Goal: Task Accomplishment & Management: Use online tool/utility

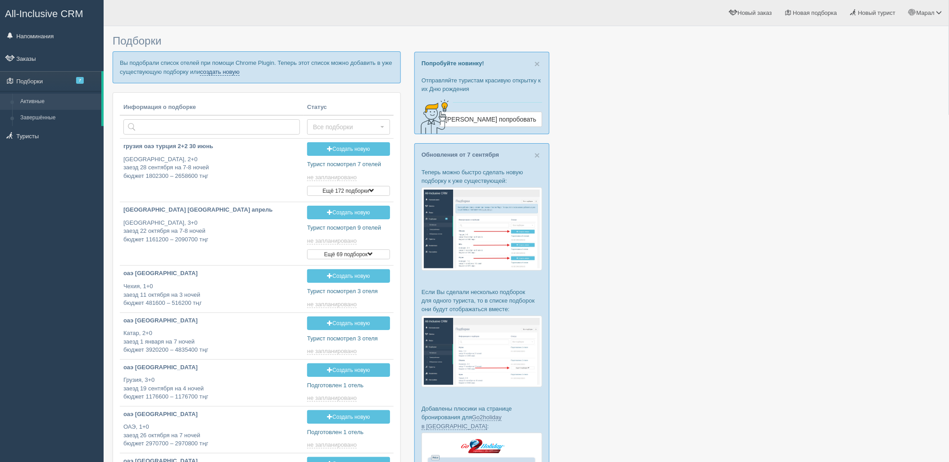
click at [224, 68] on link "создать новую" at bounding box center [220, 71] width 40 height 7
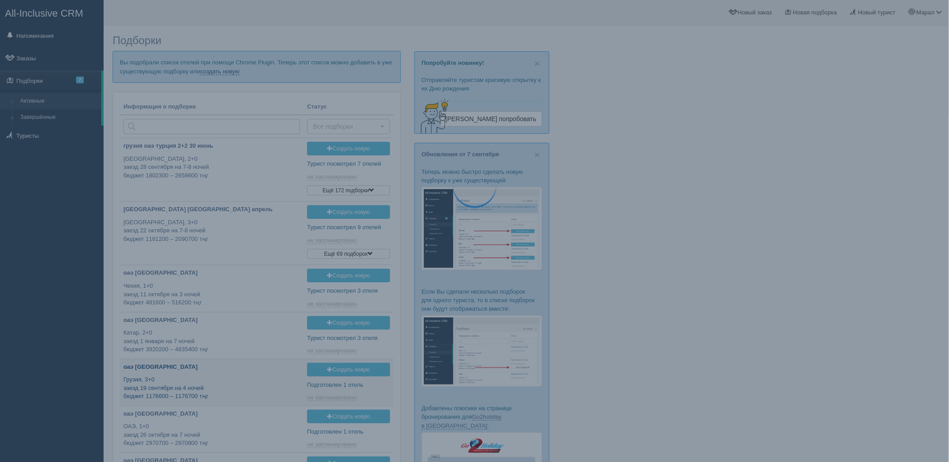
type input "2025-09-10 18:05"
type input "2025-09-10 15:50"
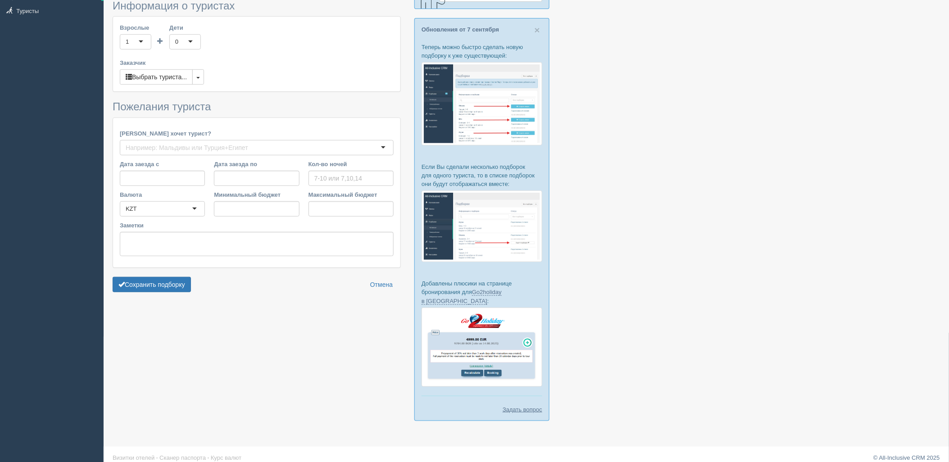
type input "7"
type input "1202800"
type input "1598600"
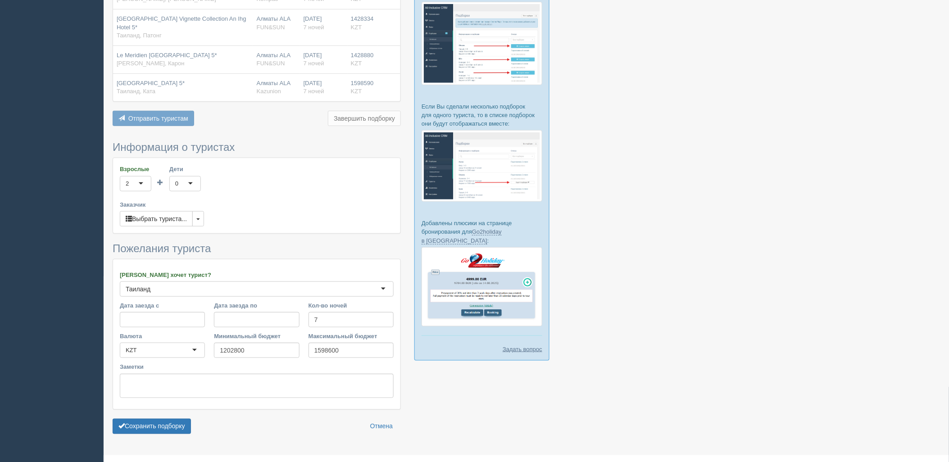
scroll to position [203, 0]
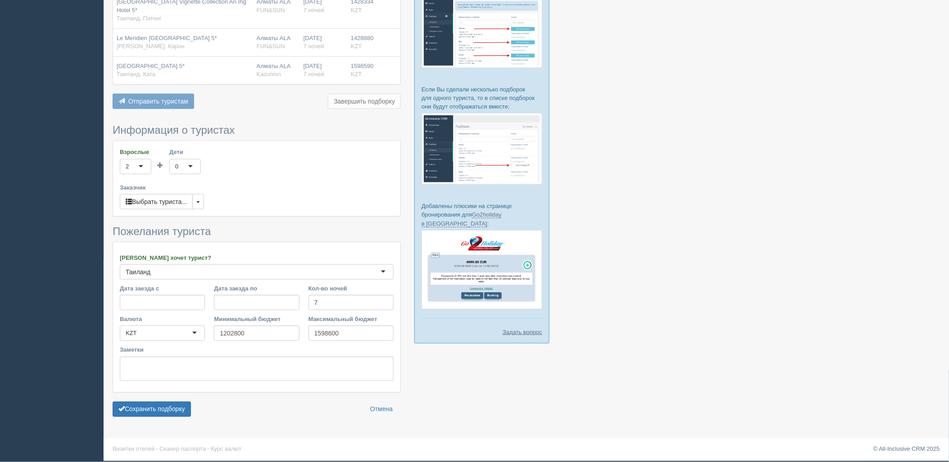
click at [160, 417] on form "Информация о туристах Взрослые 2 2 1 2 3 4 5 6 7 8 9 10 11 12 13 14 15 16 17 18…" at bounding box center [257, 272] width 288 height 297
click at [159, 415] on button "Сохранить подборку" at bounding box center [152, 409] width 78 height 15
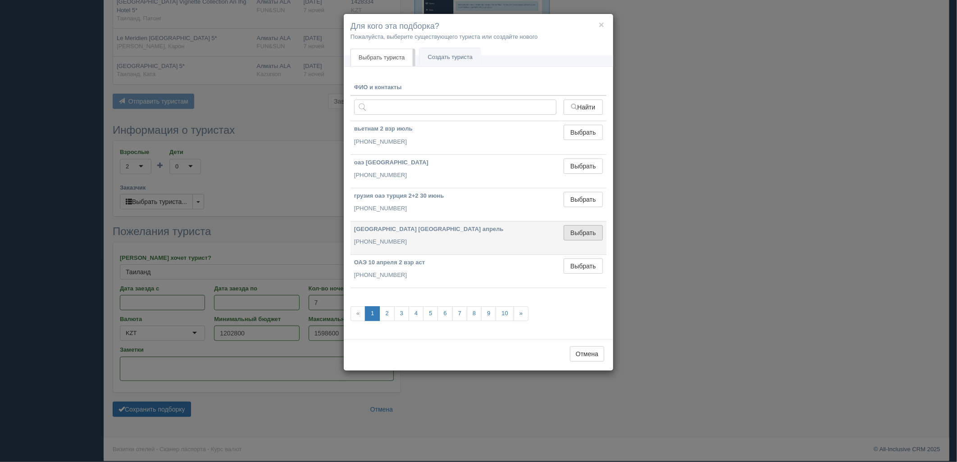
click at [570, 239] on button "Выбрать" at bounding box center [583, 232] width 39 height 15
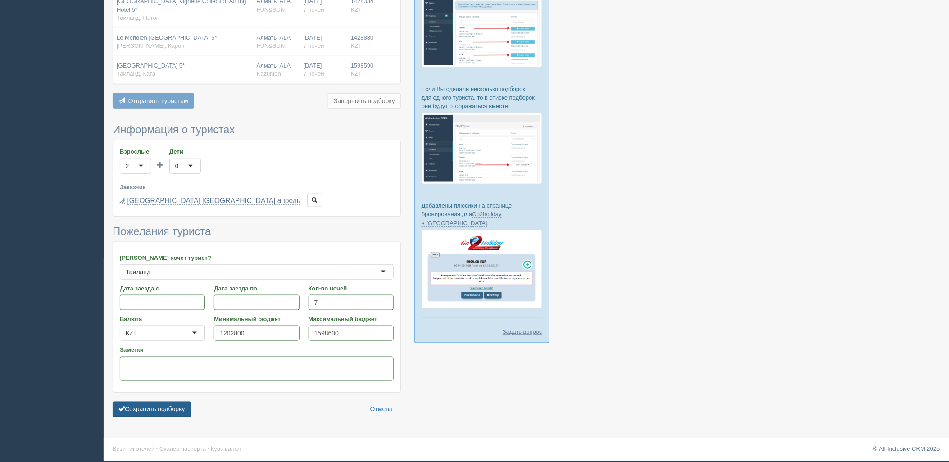
click at [178, 407] on button "Сохранить подборку" at bounding box center [152, 409] width 78 height 15
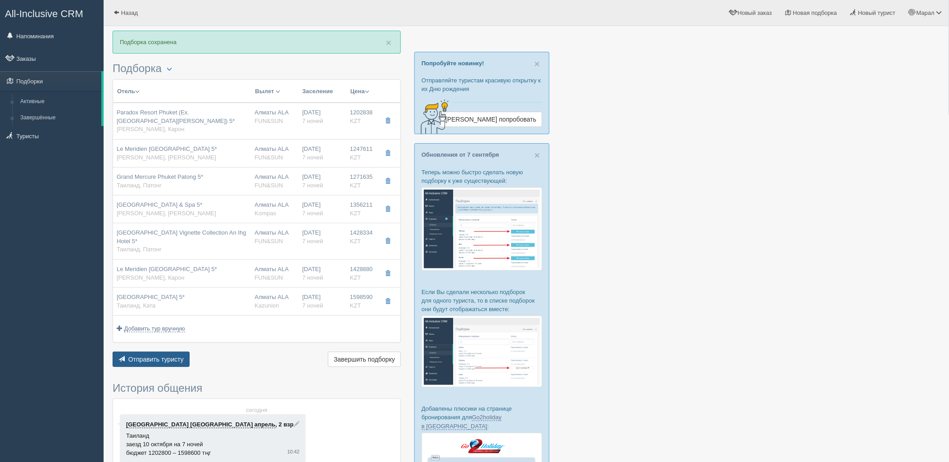
click at [163, 356] on span "Отправить туристу" at bounding box center [155, 359] width 55 height 7
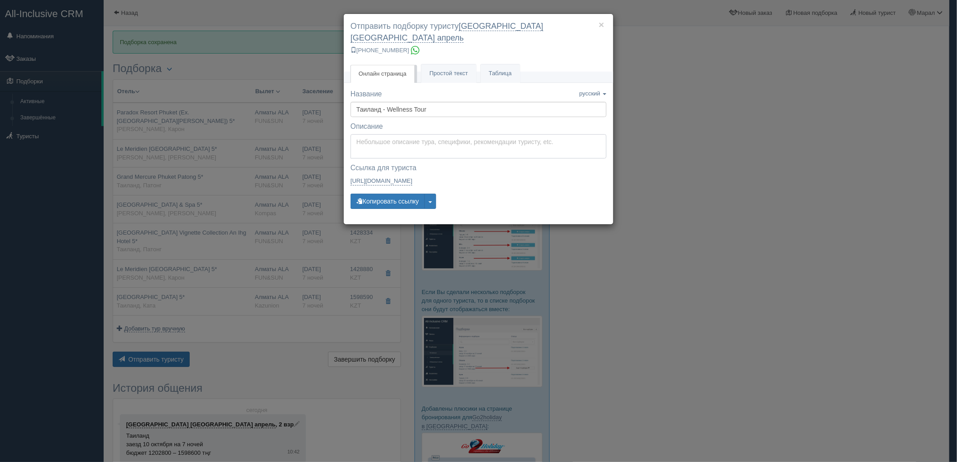
type textarea "Здравствуйте! Ниже представлены варианты туров для Вас. Для просмотра описания …"
click at [389, 134] on textarea "Здравствуйте! Ниже представлены варианты туров для Вас. Для просмотра описания …" at bounding box center [479, 146] width 256 height 24
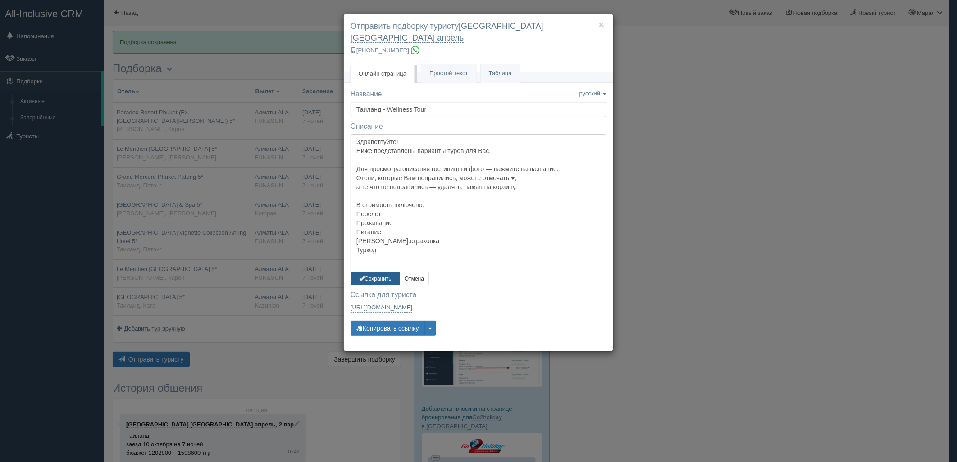
click at [368, 273] on button "Сохранить" at bounding box center [376, 279] width 50 height 13
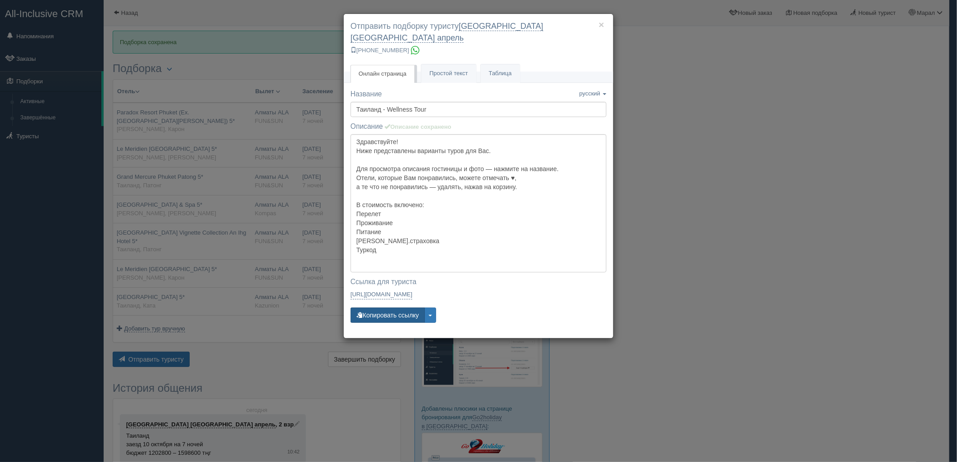
click at [376, 310] on button "Копировать ссылку" at bounding box center [388, 315] width 74 height 15
click at [780, 167] on div "× Отправить подборку туристу калининград турция апрель +7 924 265-55-57 Онлайн …" at bounding box center [478, 231] width 957 height 462
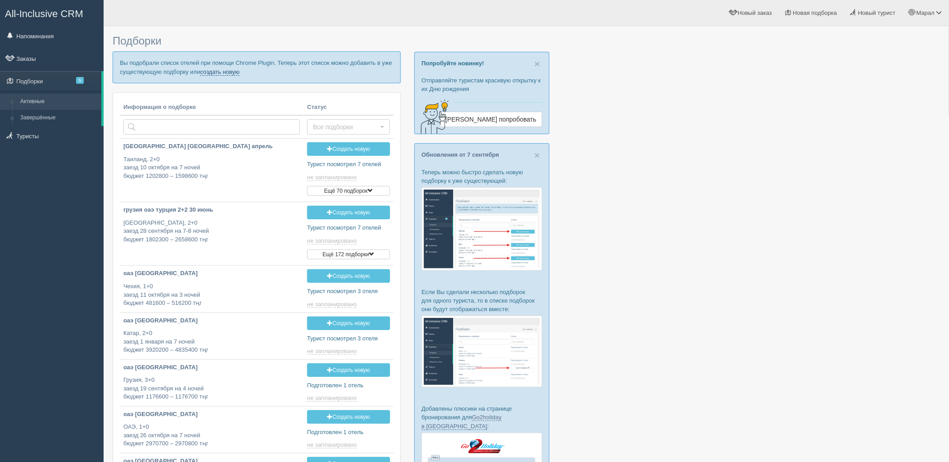
click at [210, 69] on link "создать новую" at bounding box center [220, 71] width 40 height 7
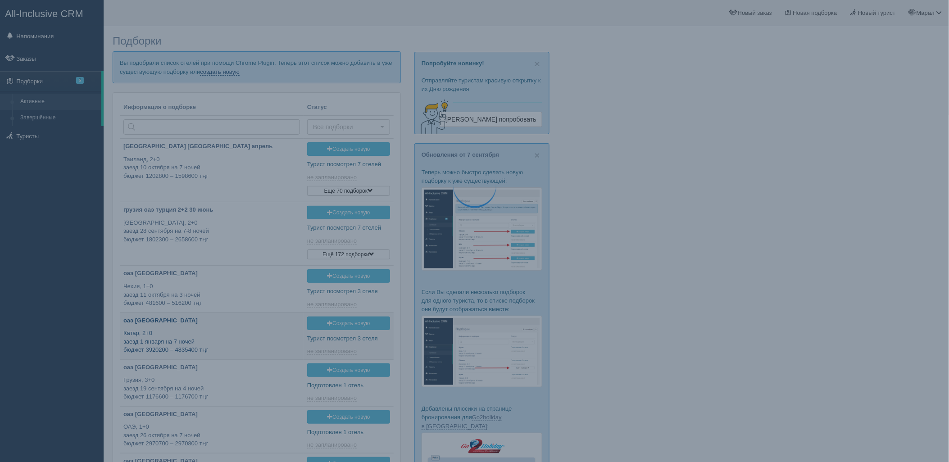
type input "2025-09-10 11:40"
type input "[DATE] 18:05"
type input "2025-09-10 19:30"
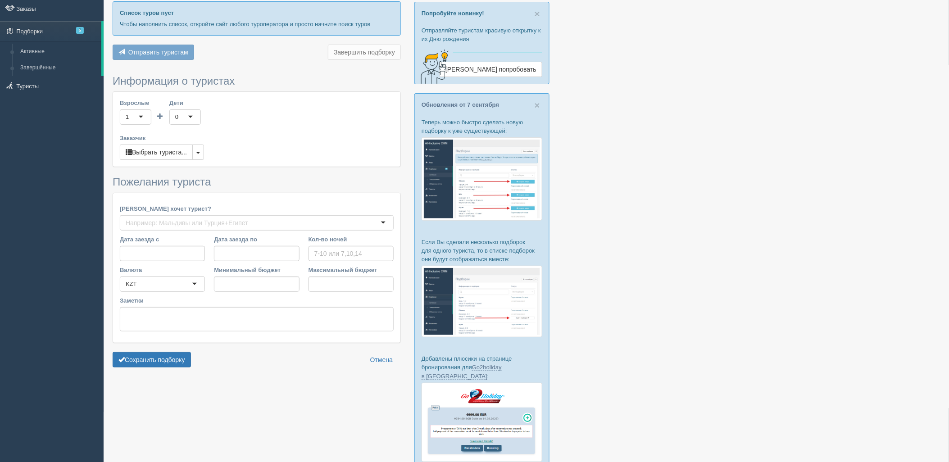
type input "7"
type input "1206000"
type input "1761500"
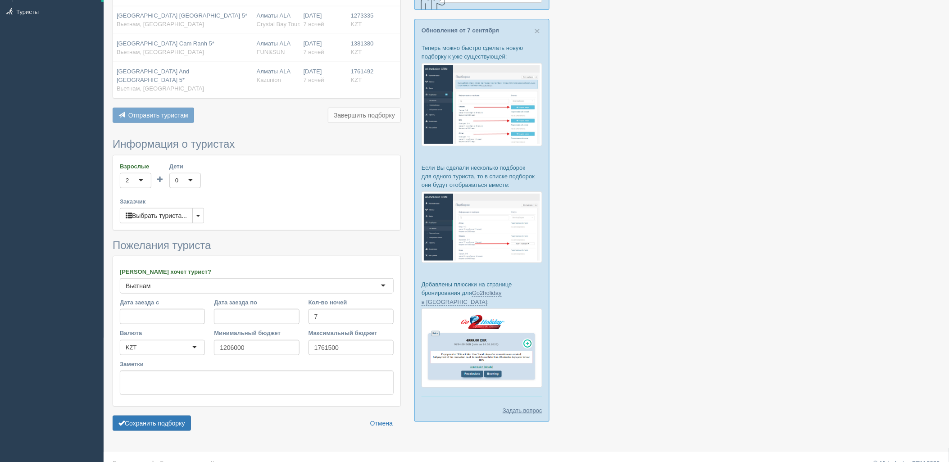
scroll to position [131, 0]
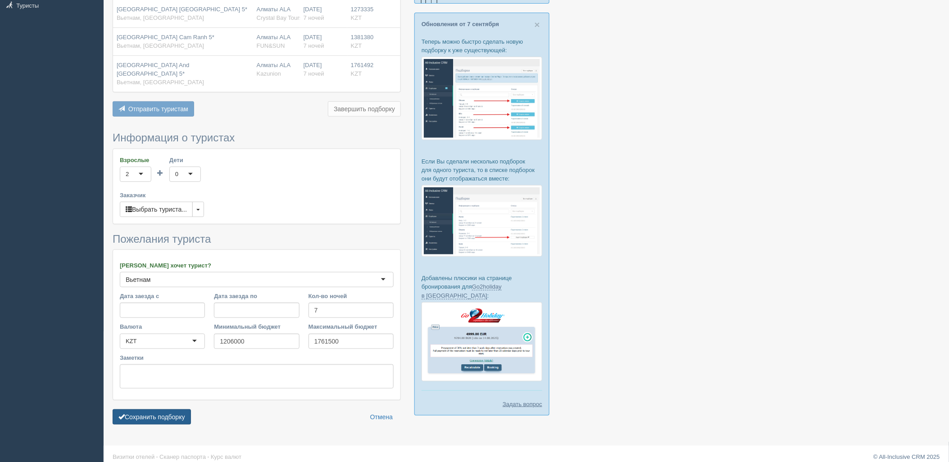
click at [177, 410] on button "Сохранить подборку" at bounding box center [152, 417] width 78 height 15
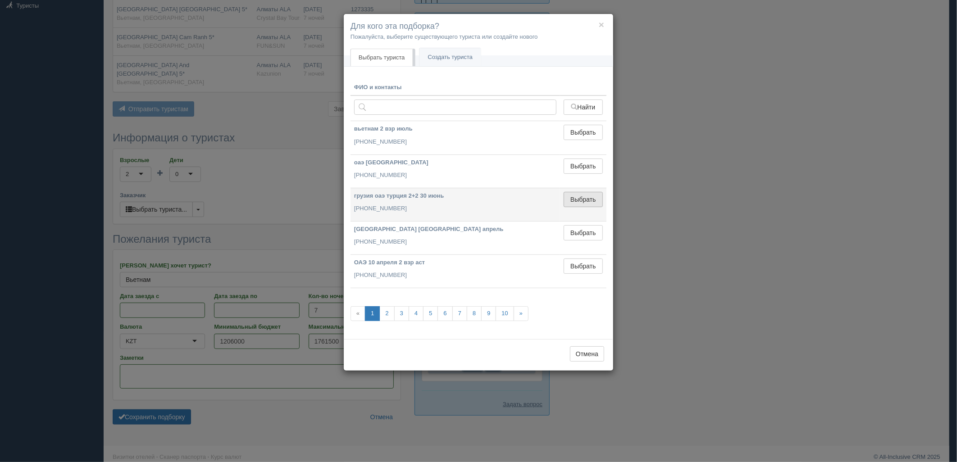
click at [582, 200] on button "Выбрать" at bounding box center [583, 199] width 39 height 15
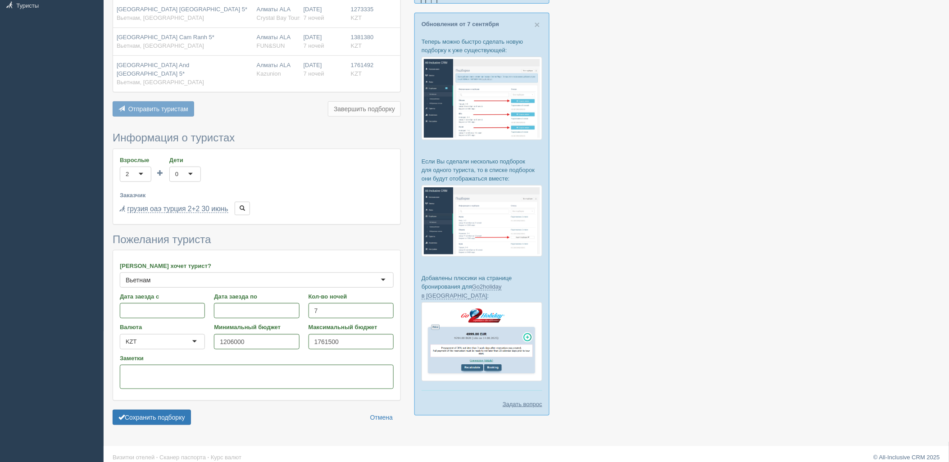
click at [182, 401] on form "Информация о туристах Взрослые 2 2 1 2 3 4 5 6 7 8 9 10 11 12 13 14 15 16 17 18…" at bounding box center [257, 280] width 288 height 297
click at [182, 410] on button "Сохранить подборку" at bounding box center [152, 417] width 78 height 15
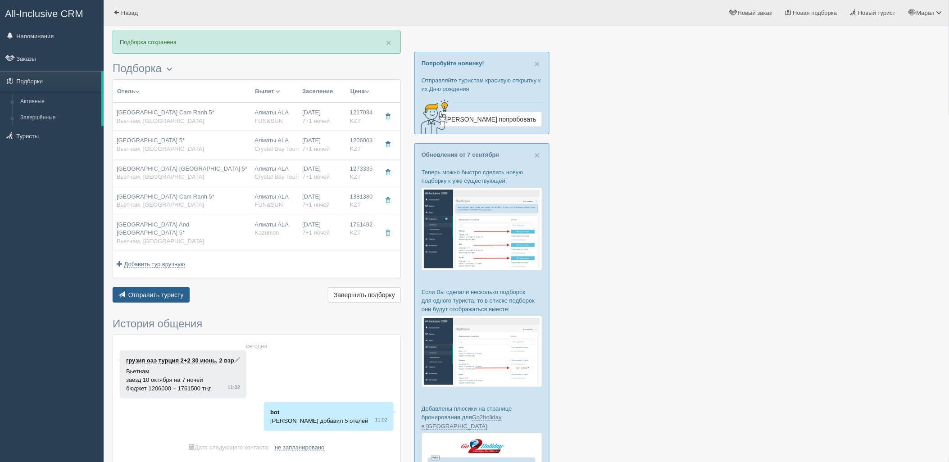
click at [146, 292] on span "Отправить туристу" at bounding box center [155, 295] width 55 height 7
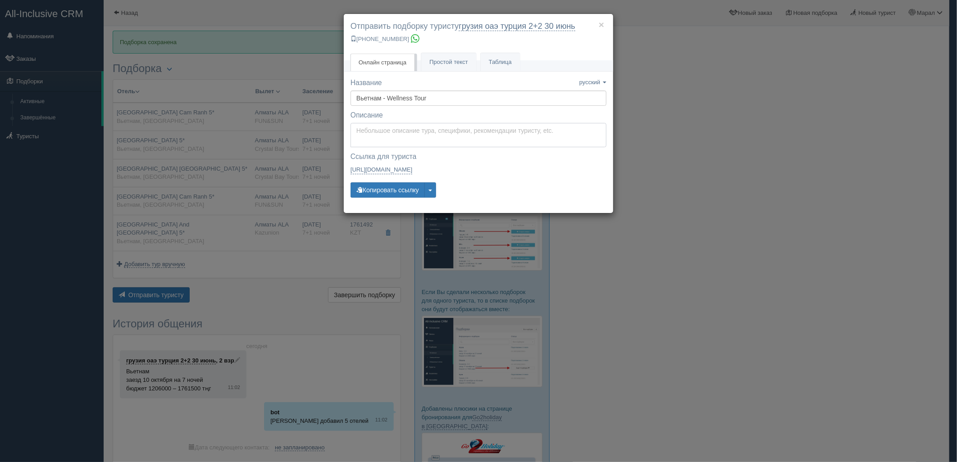
type textarea "Здравствуйте! Ниже представлены варианты туров для Вас. Для просмотра описания …"
click at [408, 129] on textarea "Здравствуйте! Ниже представлены варианты туров для Вас. Для просмотра описания …" at bounding box center [479, 135] width 256 height 24
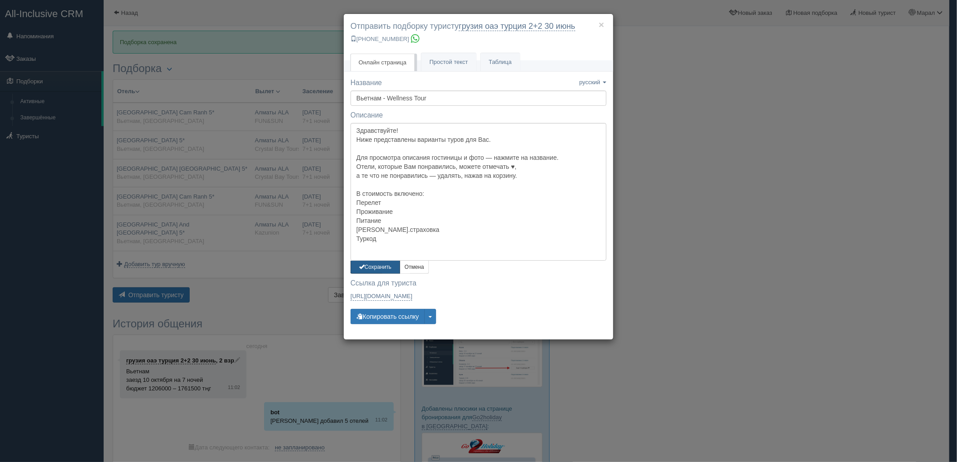
drag, startPoint x: 369, startPoint y: 267, endPoint x: 370, endPoint y: 286, distance: 18.6
click at [369, 267] on button "Сохранить" at bounding box center [376, 267] width 50 height 13
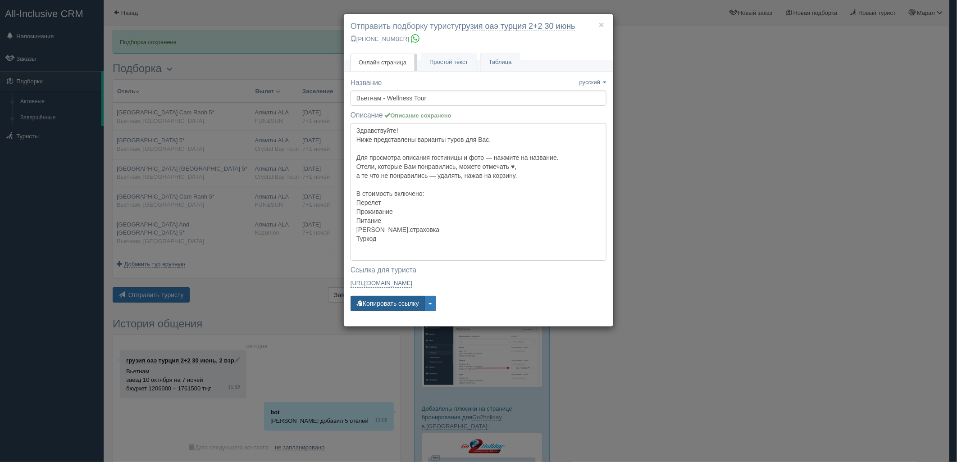
click at [379, 305] on button "Копировать ссылку" at bounding box center [388, 303] width 74 height 15
drag, startPoint x: 777, startPoint y: 269, endPoint x: 765, endPoint y: 265, distance: 12.3
click at [771, 266] on div "× Отправить подборку туристу грузия оаэ [GEOGRAPHIC_DATA] 2+2 [DATE] [PHONE_NUM…" at bounding box center [478, 231] width 957 height 462
